Goal: Entertainment & Leisure: Consume media (video, audio)

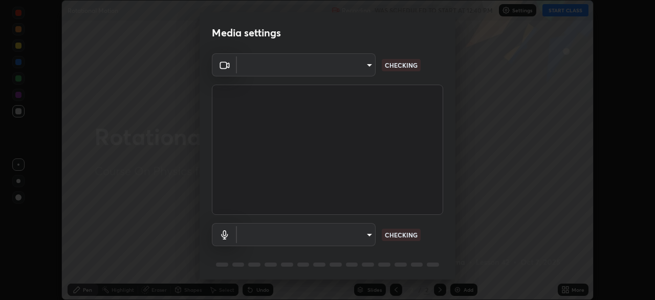
scroll to position [36, 0]
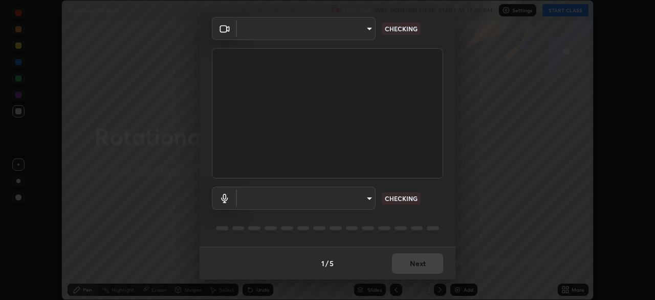
type input "f998bc4046c61b158ae604da705546672abda0c1808058386527230685057052"
click at [357, 195] on body "Erase all Rotational Motion Recording WAS SCHEDULED TO START AT 12:40 PM Settin…" at bounding box center [327, 150] width 655 height 300
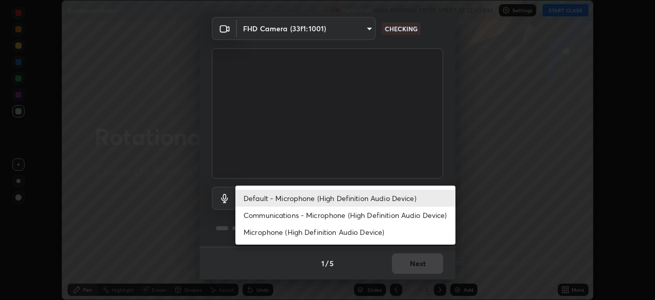
click at [335, 217] on li "Communications - Microphone (High Definition Audio Device)" at bounding box center [346, 214] width 220 height 17
type input "communications"
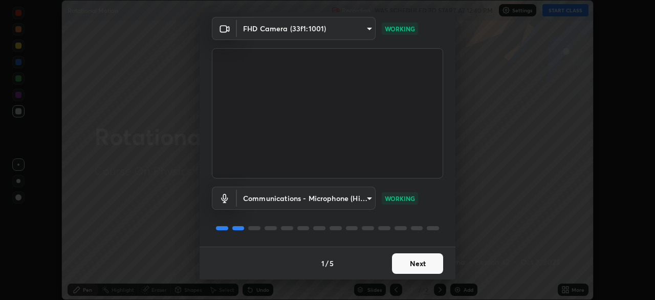
click at [433, 259] on button "Next" at bounding box center [417, 263] width 51 height 20
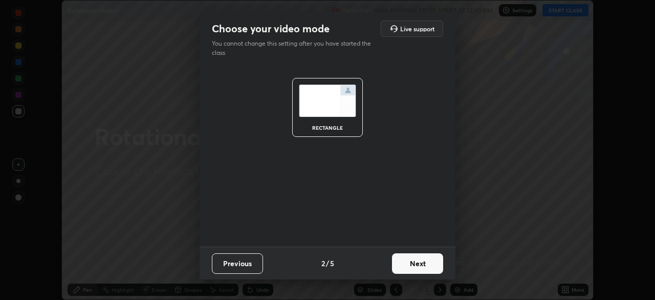
scroll to position [0, 0]
click at [431, 260] on button "Next" at bounding box center [417, 263] width 51 height 20
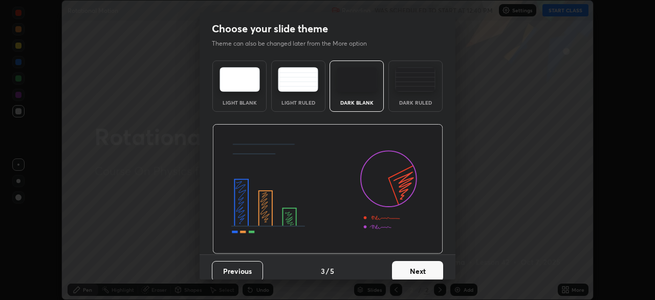
click at [431, 261] on button "Next" at bounding box center [417, 271] width 51 height 20
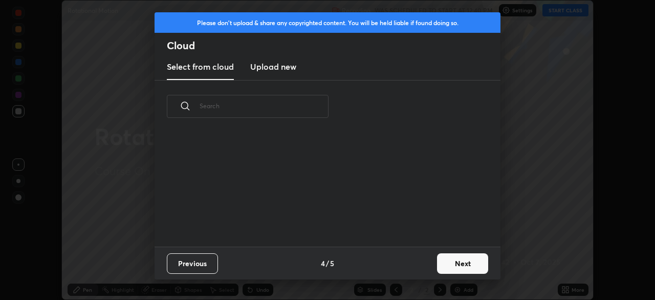
click at [437, 263] on button "Next" at bounding box center [462, 263] width 51 height 20
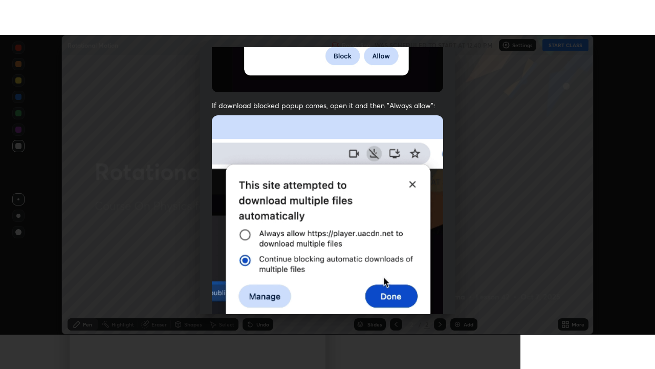
scroll to position [245, 0]
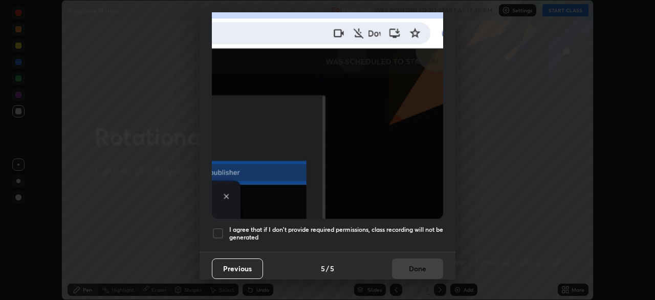
click at [363, 227] on h5 "I agree that if I don't provide required permissions, class recording will not …" at bounding box center [336, 233] width 214 height 16
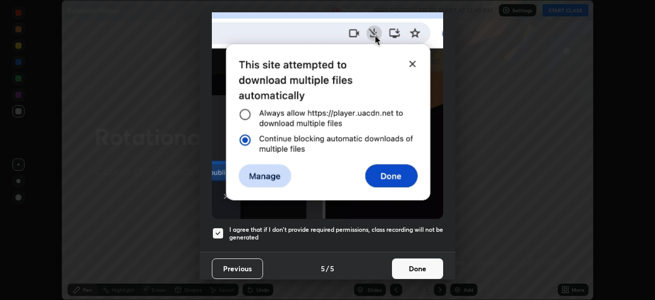
click at [400, 263] on button "Done" at bounding box center [417, 268] width 51 height 20
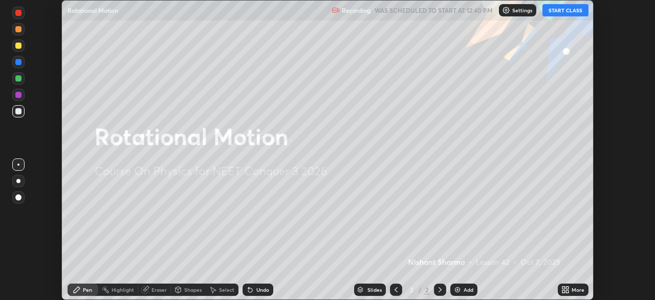
click at [565, 290] on icon at bounding box center [564, 291] width 3 height 3
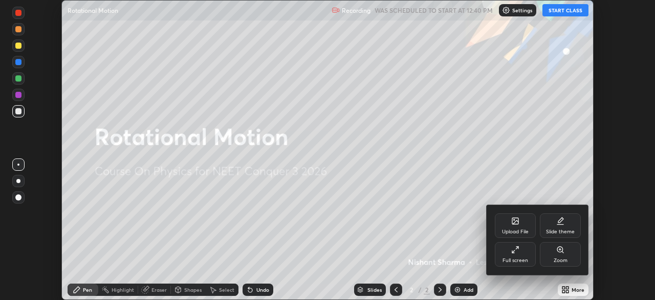
click at [515, 258] on div "Full screen" at bounding box center [516, 260] width 26 height 5
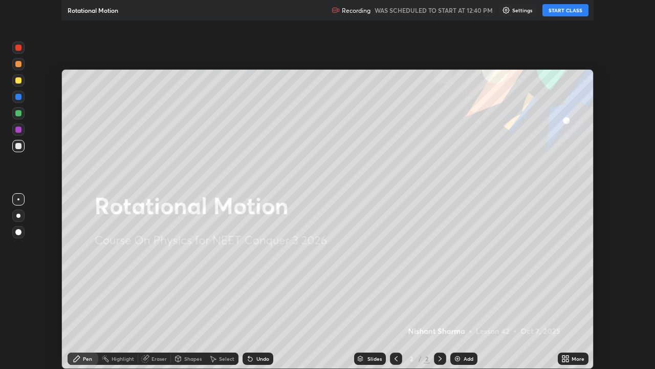
scroll to position [369, 655]
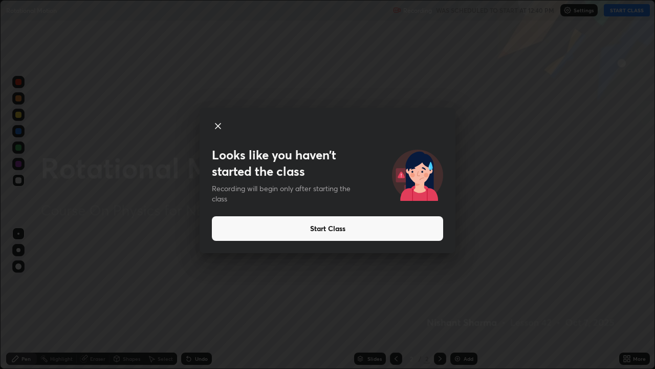
click at [394, 227] on button "Start Class" at bounding box center [327, 228] width 231 height 25
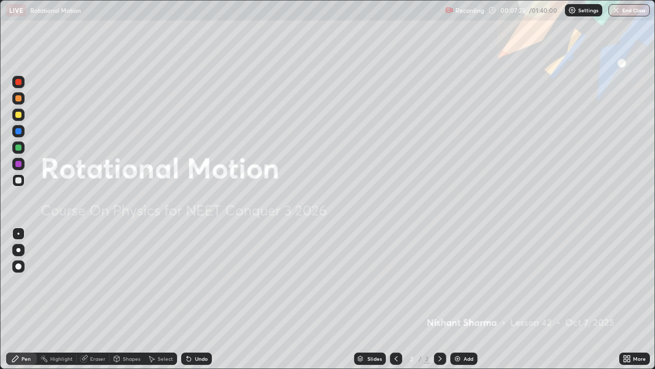
click at [461, 299] on div "Add" at bounding box center [464, 358] width 27 height 12
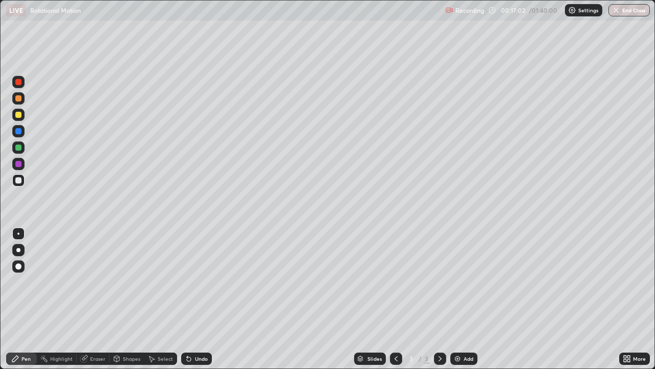
click at [95, 299] on div "Eraser" at bounding box center [97, 358] width 15 height 5
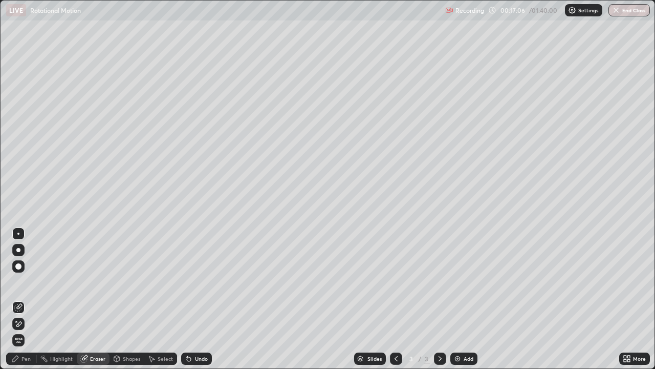
click at [24, 299] on div "Pen" at bounding box center [26, 358] width 9 height 5
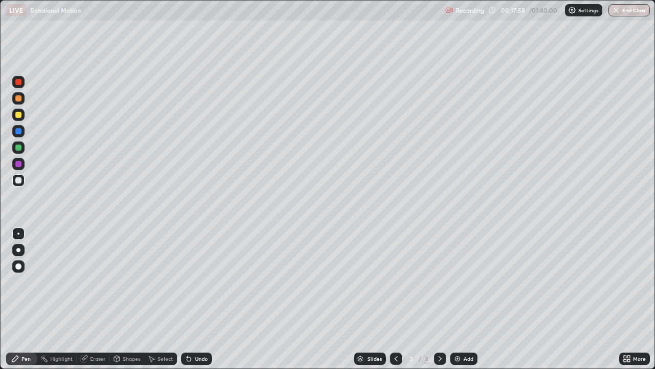
click at [457, 299] on img at bounding box center [458, 358] width 8 height 8
click at [395, 299] on icon at bounding box center [396, 358] width 8 height 8
click at [439, 299] on icon at bounding box center [440, 358] width 8 height 8
click at [197, 299] on div "Undo" at bounding box center [201, 358] width 13 height 5
click at [462, 299] on div "Add" at bounding box center [464, 358] width 27 height 12
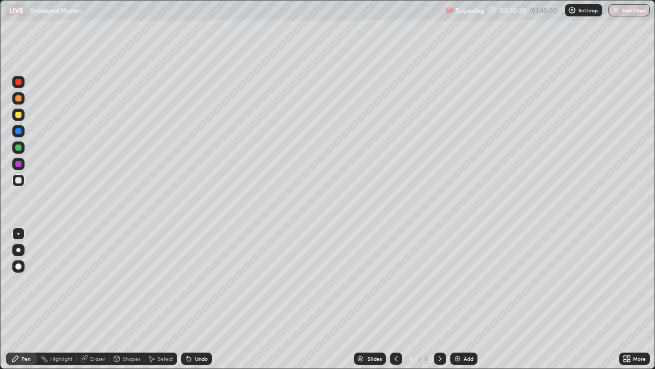
click at [394, 299] on icon at bounding box center [396, 358] width 8 height 8
click at [439, 299] on icon at bounding box center [440, 358] width 8 height 8
click at [197, 299] on div "Undo" at bounding box center [201, 358] width 13 height 5
click at [395, 299] on icon at bounding box center [396, 358] width 8 height 8
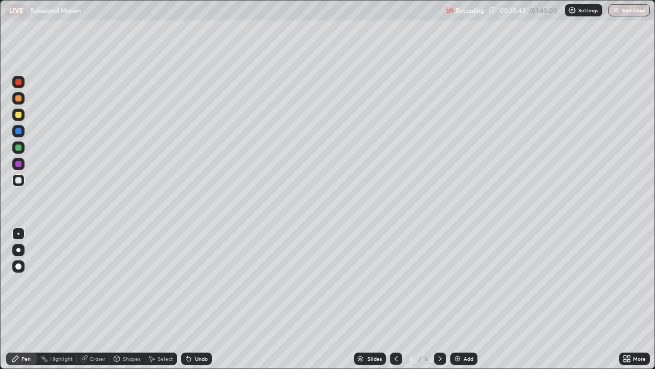
click at [17, 116] on div at bounding box center [18, 115] width 6 height 6
click at [396, 299] on icon at bounding box center [396, 358] width 8 height 8
click at [439, 299] on icon at bounding box center [440, 358] width 8 height 8
click at [395, 299] on icon at bounding box center [396, 358] width 8 height 8
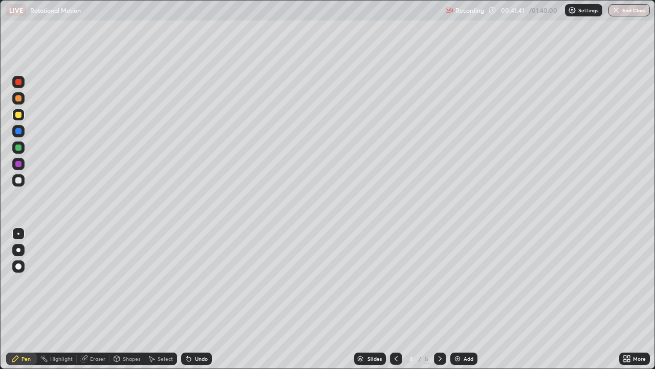
click at [439, 299] on icon at bounding box center [440, 358] width 8 height 8
click at [203, 299] on div "Undo" at bounding box center [196, 358] width 31 height 12
click at [201, 299] on div "Undo" at bounding box center [196, 358] width 31 height 12
click at [200, 299] on div "Undo" at bounding box center [196, 358] width 31 height 12
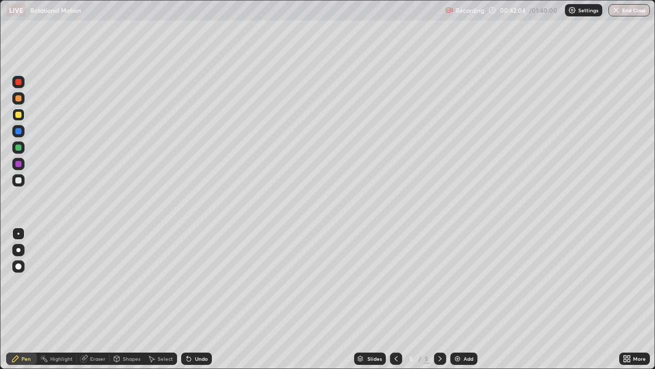
click at [199, 299] on div "Undo" at bounding box center [196, 358] width 31 height 12
click at [395, 299] on icon at bounding box center [396, 358] width 8 height 8
click at [439, 299] on icon at bounding box center [440, 358] width 8 height 8
click at [464, 299] on div "Add" at bounding box center [469, 358] width 10 height 5
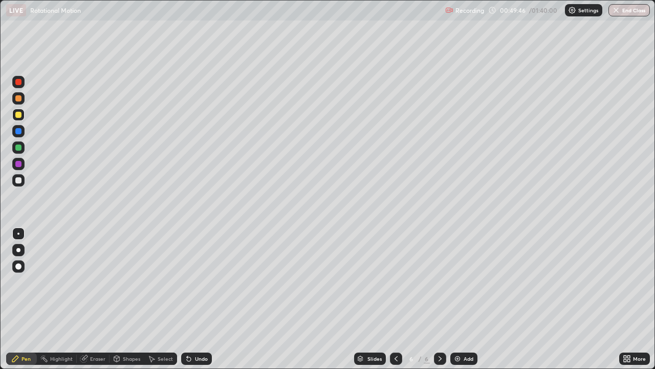
click at [91, 299] on div "Eraser" at bounding box center [97, 358] width 15 height 5
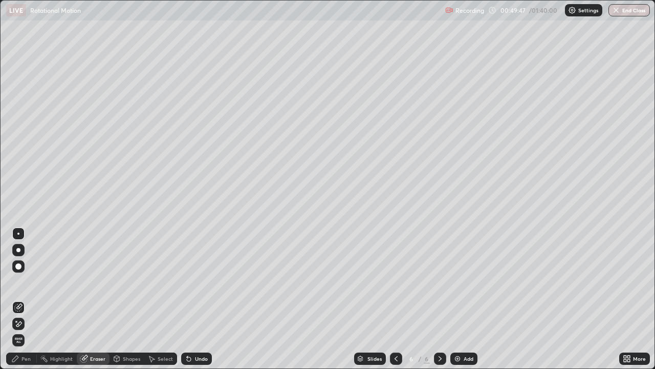
click at [22, 299] on icon at bounding box center [18, 324] width 8 height 9
click at [31, 299] on div "Pen" at bounding box center [21, 358] width 31 height 12
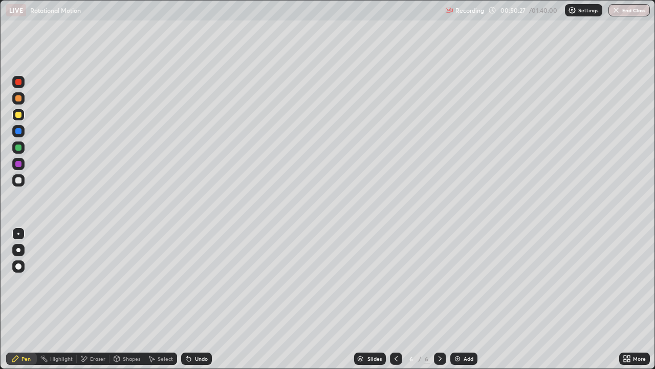
click at [204, 299] on div "Undo" at bounding box center [201, 358] width 13 height 5
click at [195, 299] on div "Undo" at bounding box center [201, 358] width 13 height 5
click at [459, 299] on img at bounding box center [458, 358] width 8 height 8
click at [17, 180] on div at bounding box center [18, 180] width 6 height 6
click at [396, 299] on icon at bounding box center [396, 358] width 8 height 8
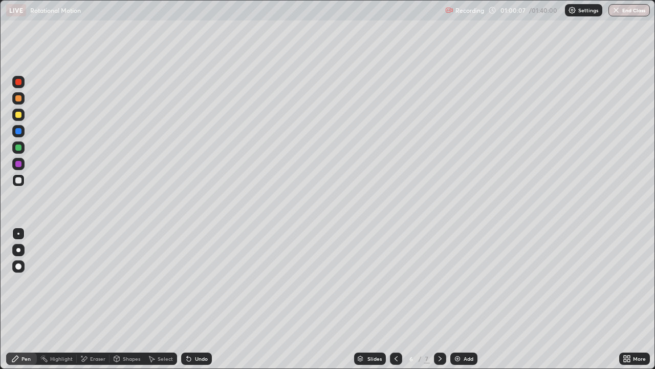
click at [440, 299] on icon at bounding box center [440, 358] width 8 height 8
click at [459, 299] on img at bounding box center [458, 358] width 8 height 8
click at [464, 299] on div "Add" at bounding box center [469, 358] width 10 height 5
click at [99, 299] on div "Eraser" at bounding box center [97, 358] width 15 height 5
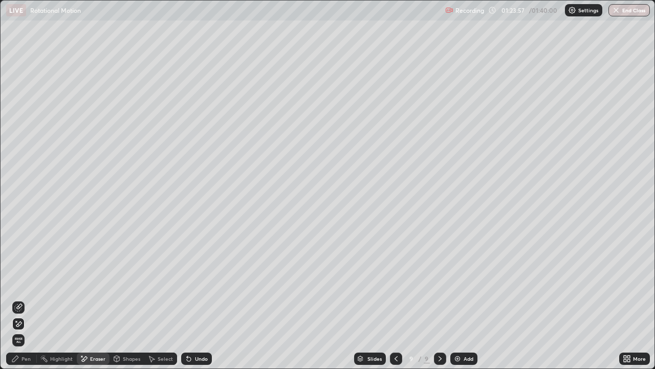
click at [29, 299] on div "Pen" at bounding box center [26, 358] width 9 height 5
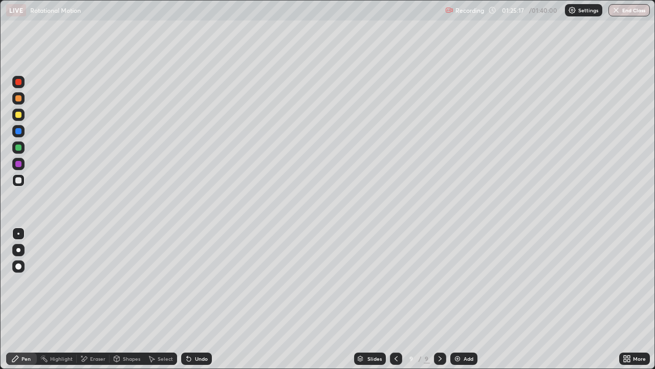
click at [96, 299] on div "Eraser" at bounding box center [97, 358] width 15 height 5
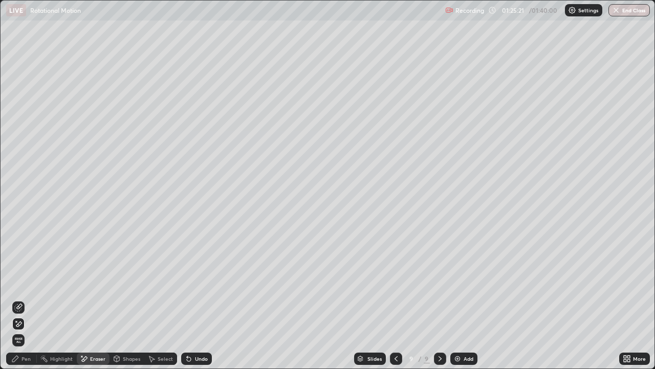
click at [26, 299] on div "Pen" at bounding box center [26, 358] width 9 height 5
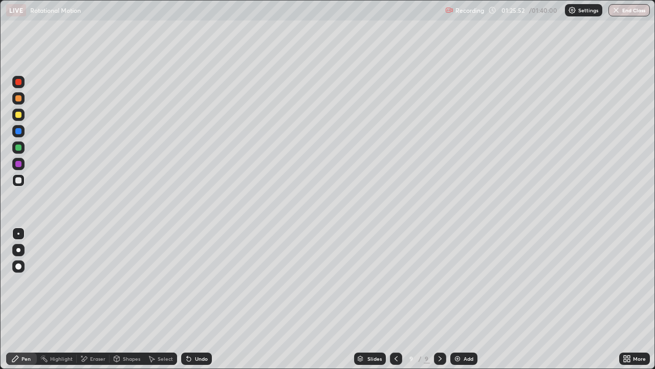
click at [458, 299] on img at bounding box center [458, 358] width 8 height 8
click at [19, 114] on div at bounding box center [18, 115] width 6 height 6
click at [18, 179] on div at bounding box center [18, 180] width 6 height 6
click at [98, 299] on div "Eraser" at bounding box center [97, 358] width 15 height 5
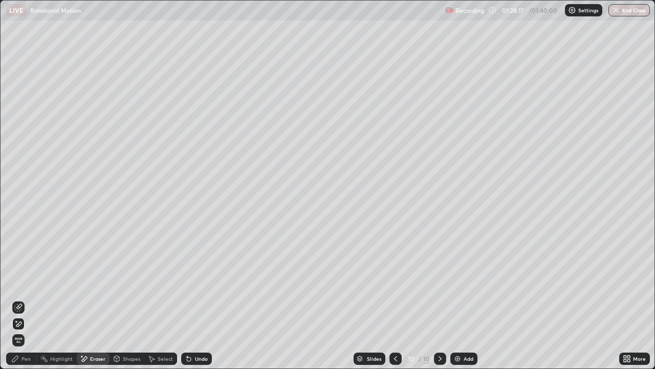
click at [199, 299] on div "Undo" at bounding box center [201, 358] width 13 height 5
click at [19, 299] on icon at bounding box center [18, 307] width 8 height 8
click at [25, 299] on div "Pen" at bounding box center [26, 358] width 9 height 5
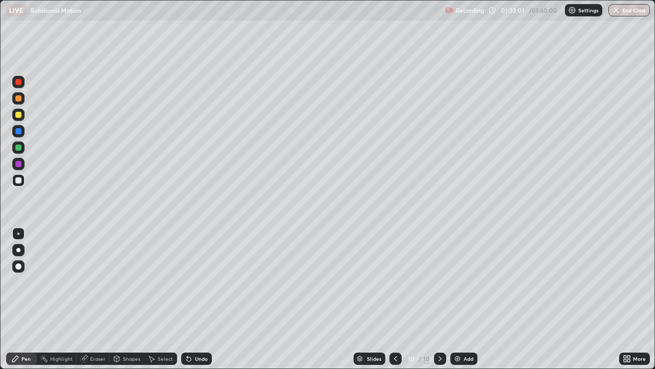
click at [201, 299] on div "Undo" at bounding box center [201, 358] width 13 height 5
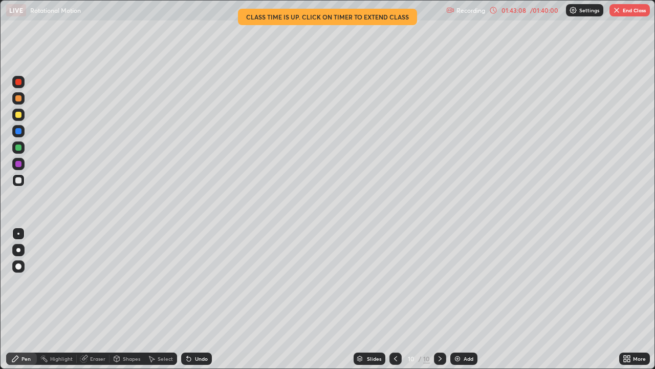
click at [617, 8] on img "button" at bounding box center [617, 10] width 8 height 8
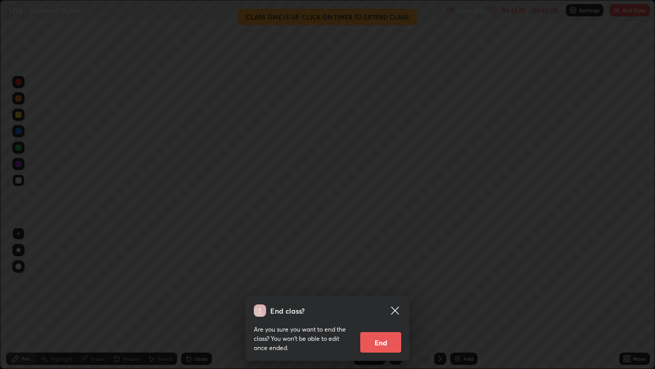
click at [387, 299] on button "End" at bounding box center [381, 342] width 41 height 20
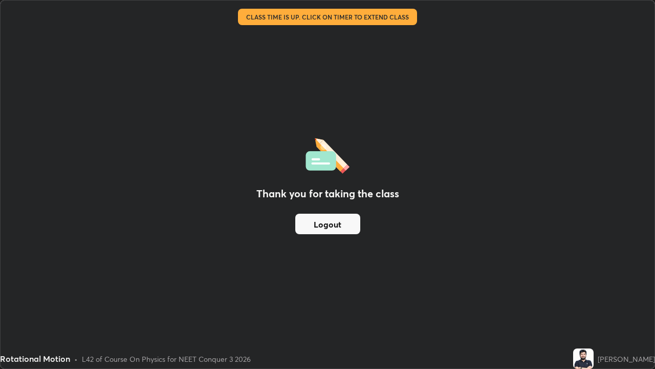
click at [322, 227] on button "Logout" at bounding box center [327, 224] width 65 height 20
click at [322, 222] on button "Logout" at bounding box center [327, 224] width 65 height 20
